Goal: Task Accomplishment & Management: Manage account settings

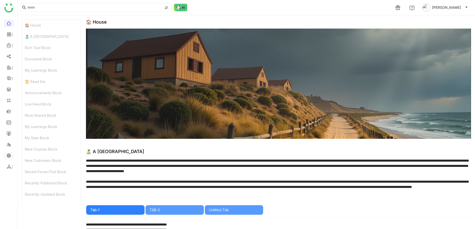
click at [8, 156] on link at bounding box center [9, 155] width 5 height 4
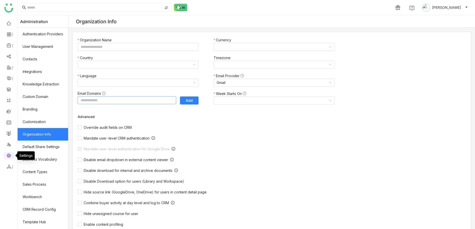
type input "*******"
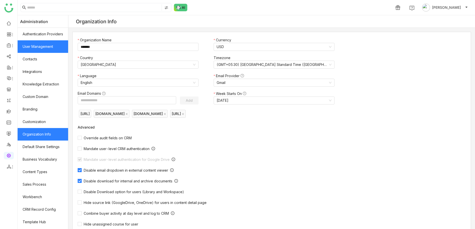
click at [47, 49] on link "User Management" at bounding box center [43, 46] width 50 height 13
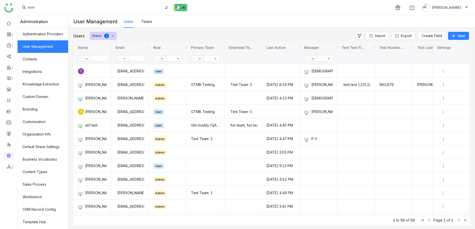
click at [93, 59] on input "text" at bounding box center [109, 58] width 36 height 6
type input "***"
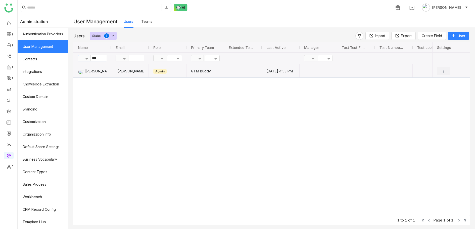
click at [443, 72] on img "Press SPACE to select this row." at bounding box center [442, 71] width 5 height 5
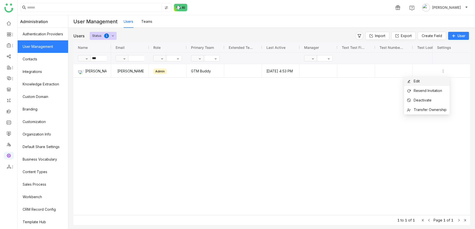
click at [435, 80] on li "Edit" at bounding box center [426, 82] width 45 height 10
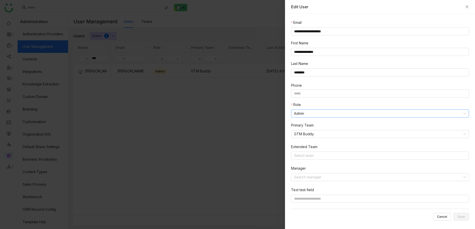
click at [351, 115] on nz-select-item "Admin" at bounding box center [380, 114] width 172 height 8
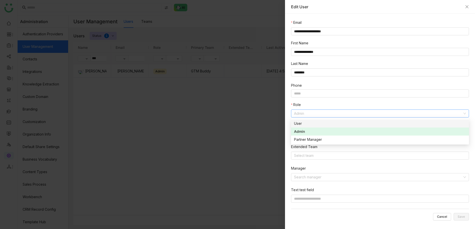
click at [348, 122] on div "User" at bounding box center [380, 124] width 172 height 6
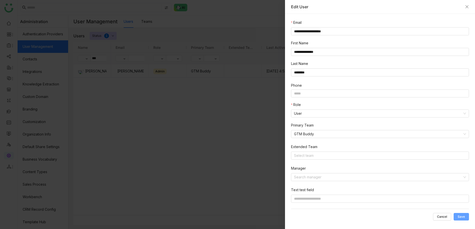
click at [458, 214] on button "Save" at bounding box center [460, 217] width 15 height 8
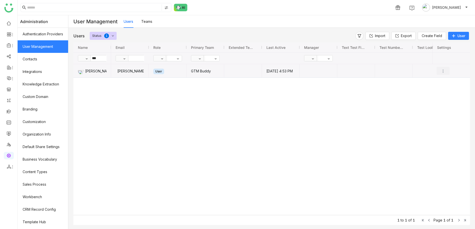
click at [443, 74] on img "Press SPACE to select this row." at bounding box center [442, 71] width 5 height 5
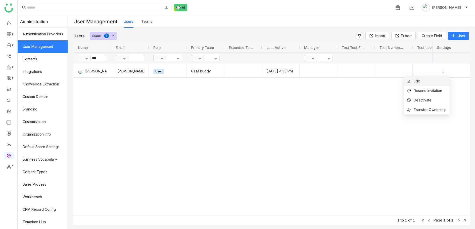
click at [435, 79] on li "Edit" at bounding box center [426, 82] width 45 height 10
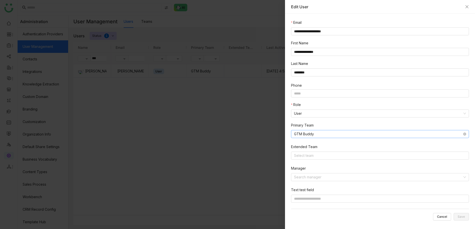
click at [343, 133] on nz-select-item "GTM Buddy" at bounding box center [380, 135] width 172 height 8
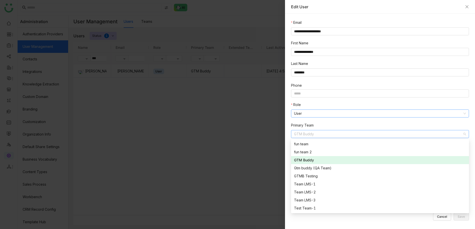
click at [340, 116] on nz-select-item "User" at bounding box center [380, 114] width 172 height 8
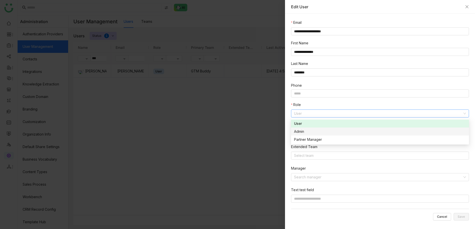
click at [336, 130] on div "Admin" at bounding box center [380, 132] width 172 height 6
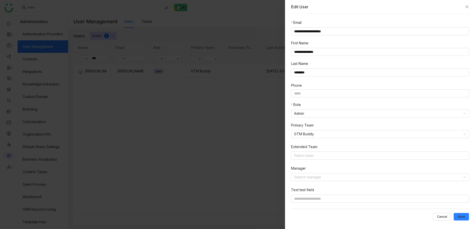
click at [347, 105] on div "Role" at bounding box center [380, 106] width 178 height 8
click at [455, 215] on button "Save" at bounding box center [460, 217] width 15 height 8
